Goal: Ask a question

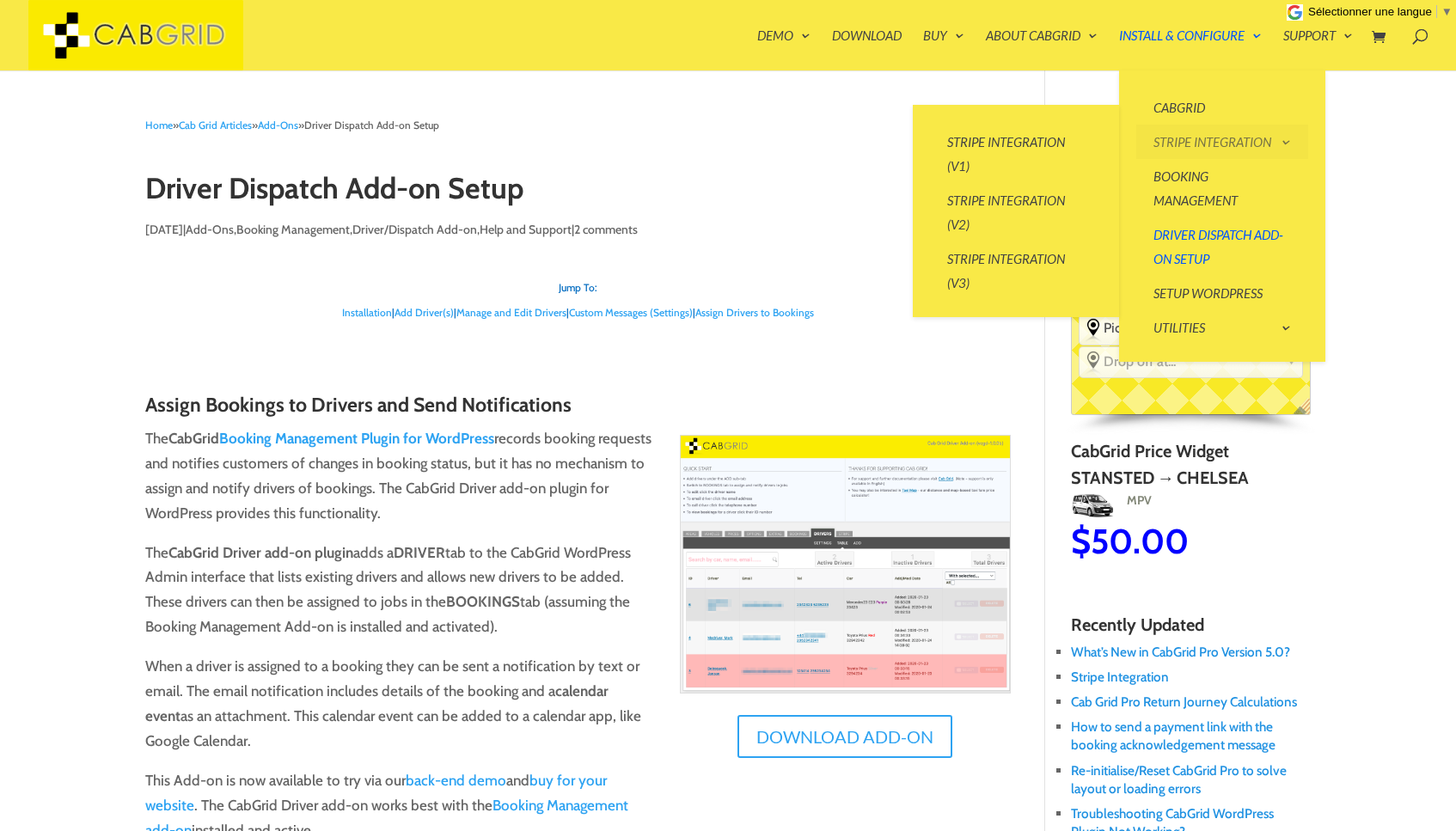
click at [1290, 143] on link "Stripe Integration" at bounding box center [1222, 142] width 172 height 34
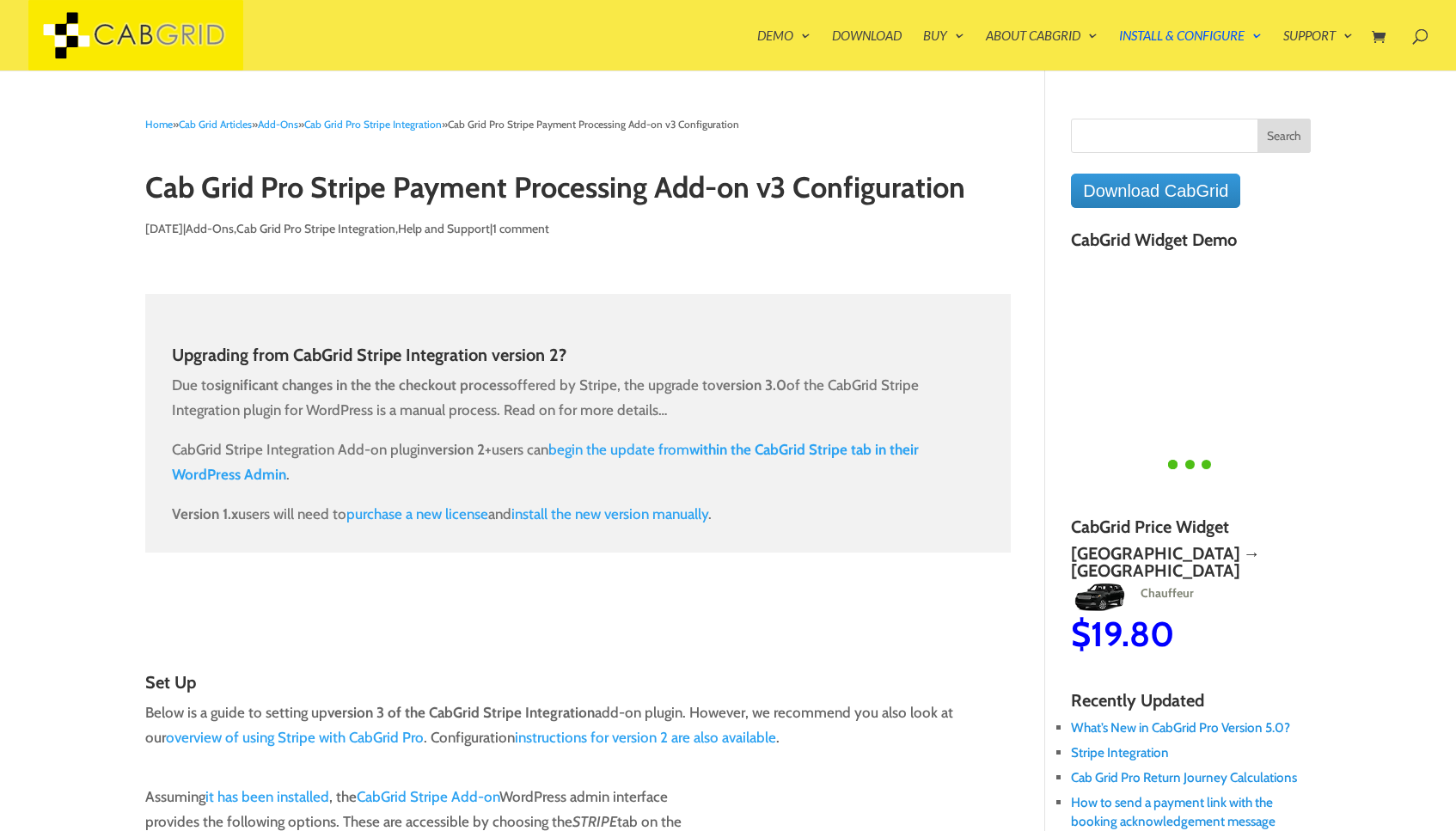
scroll to position [16, 0]
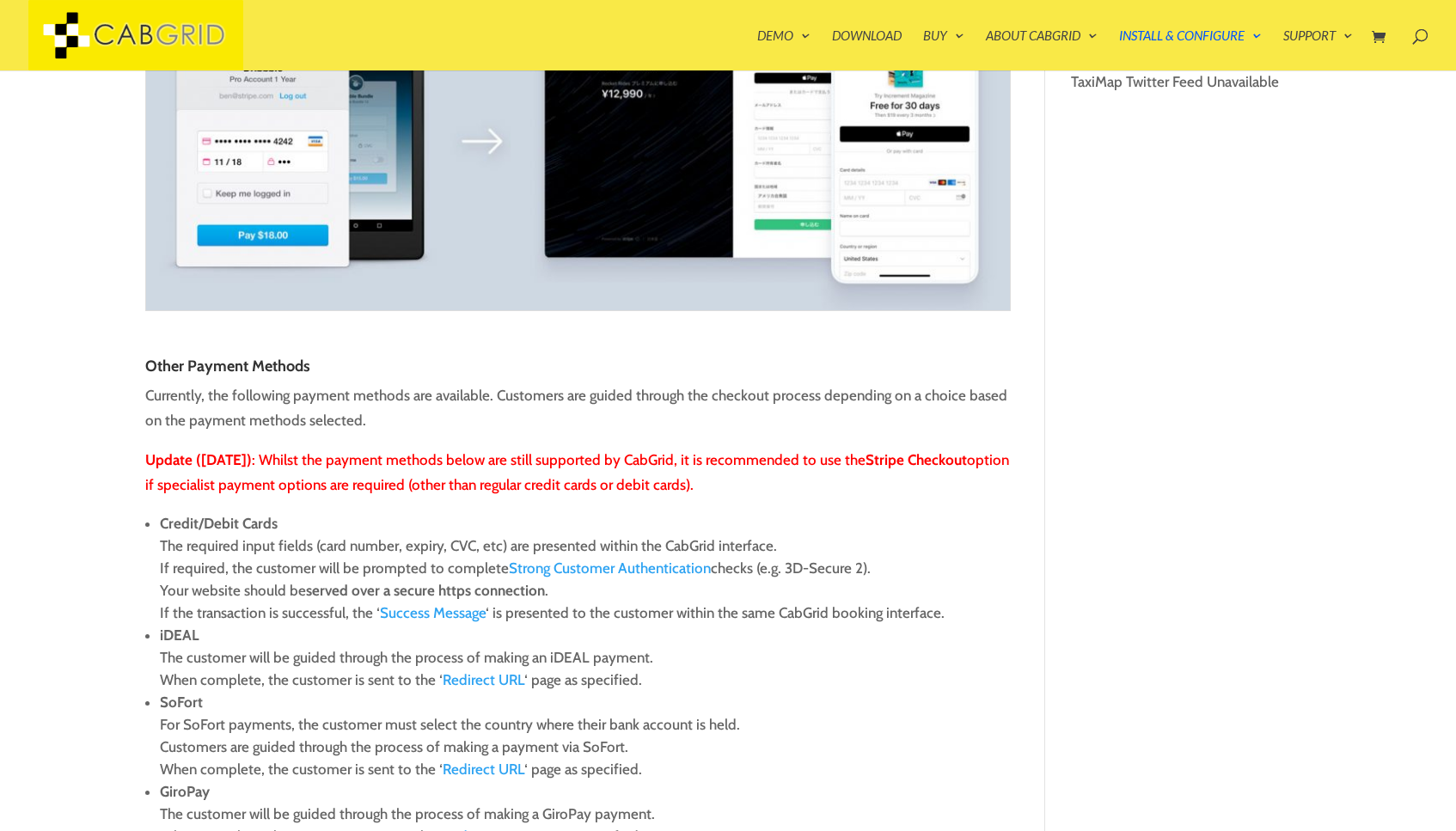
type textarea "Comment *"
type input "Name *"
type input "Email *"
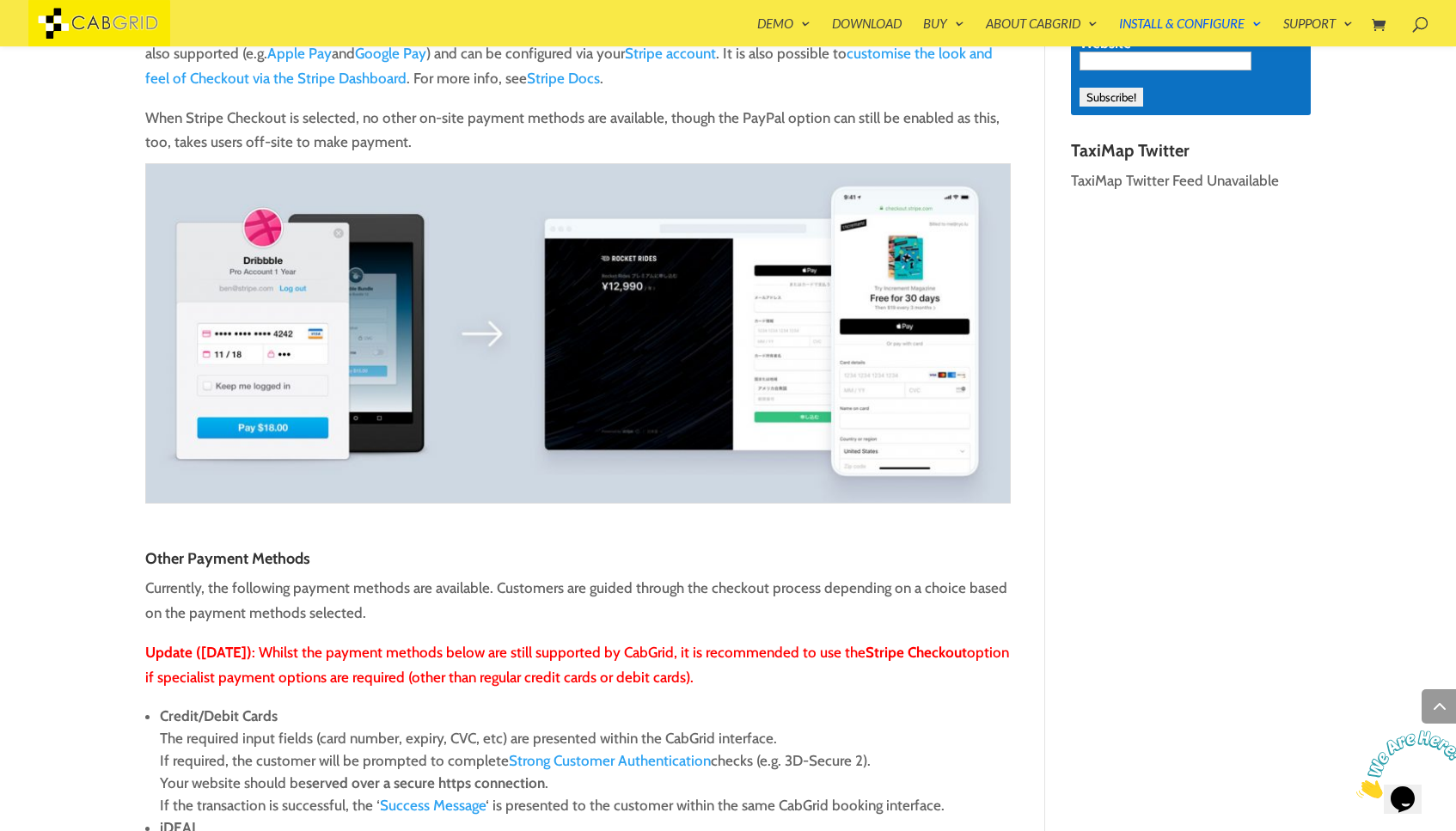
scroll to position [0, 0]
